Goal: Find specific page/section: Find specific page/section

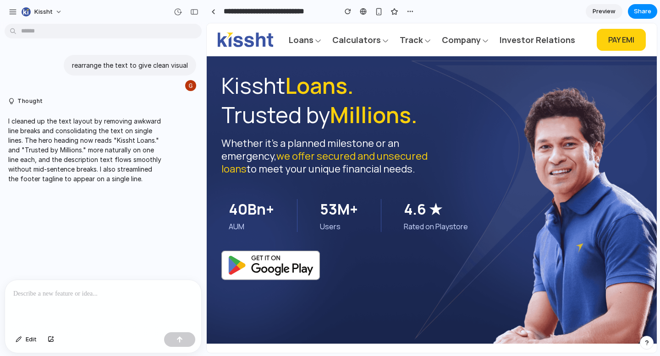
click at [606, 13] on span "Preview" at bounding box center [603, 11] width 23 height 9
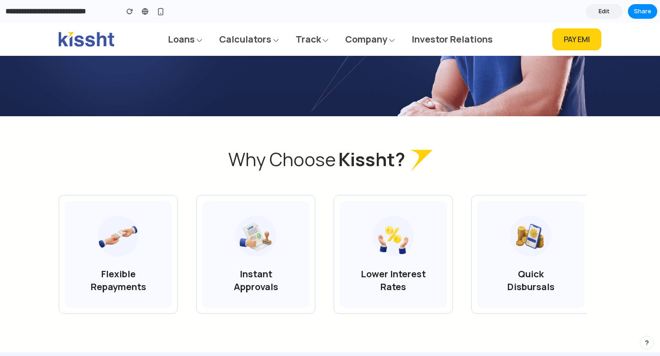
scroll to position [303, 0]
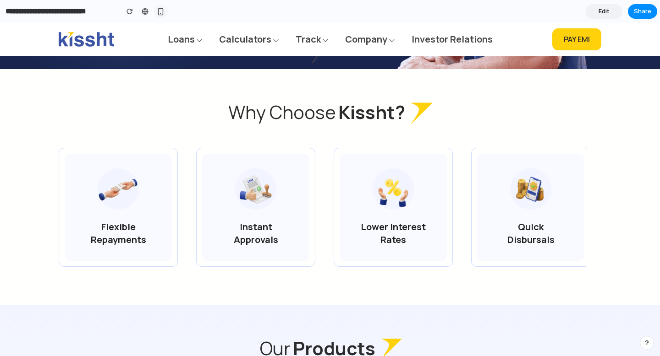
click at [159, 9] on div "button" at bounding box center [161, 12] width 8 height 8
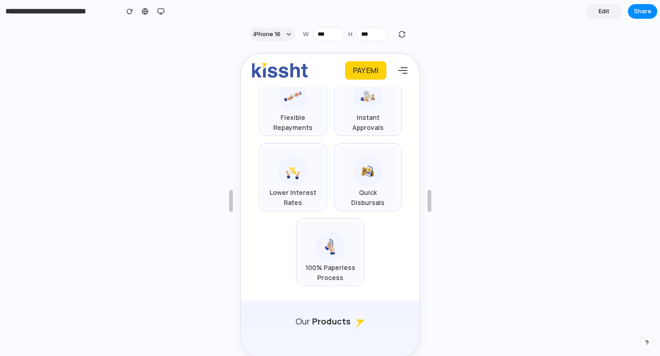
scroll to position [0, 0]
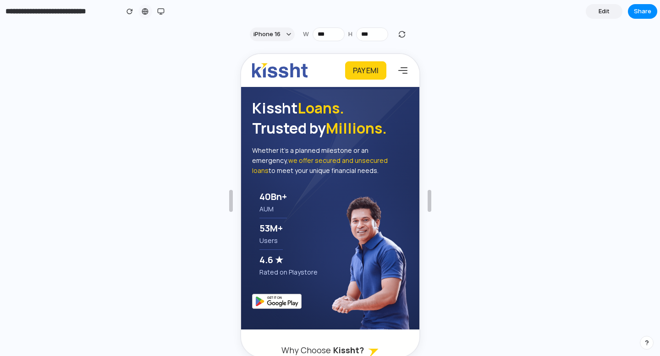
click at [144, 9] on div at bounding box center [145, 11] width 7 height 7
click at [130, 13] on div "button" at bounding box center [129, 11] width 6 height 6
click at [156, 12] on button "button" at bounding box center [161, 12] width 14 height 14
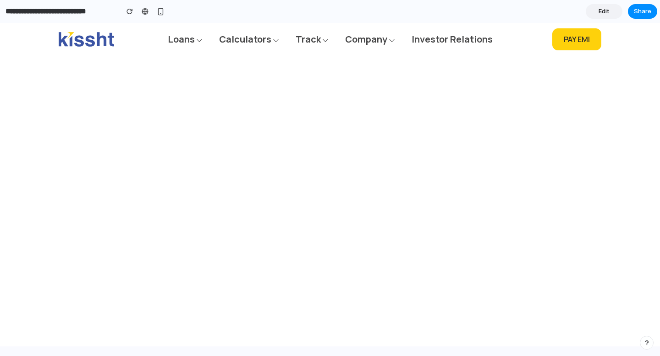
scroll to position [947, 0]
